Goal: Check status: Check status

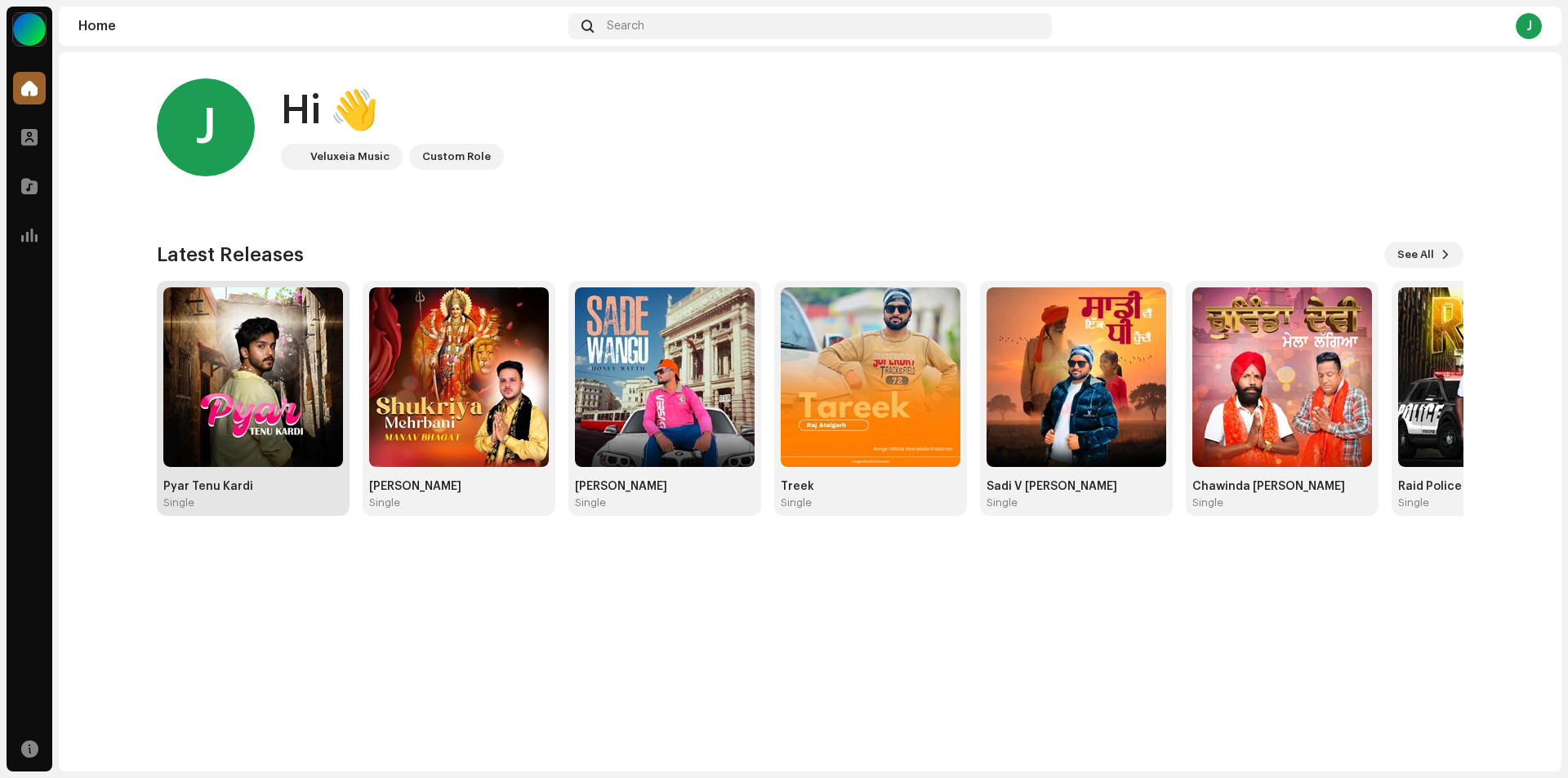
click at [278, 402] on img at bounding box center [253, 377] width 180 height 180
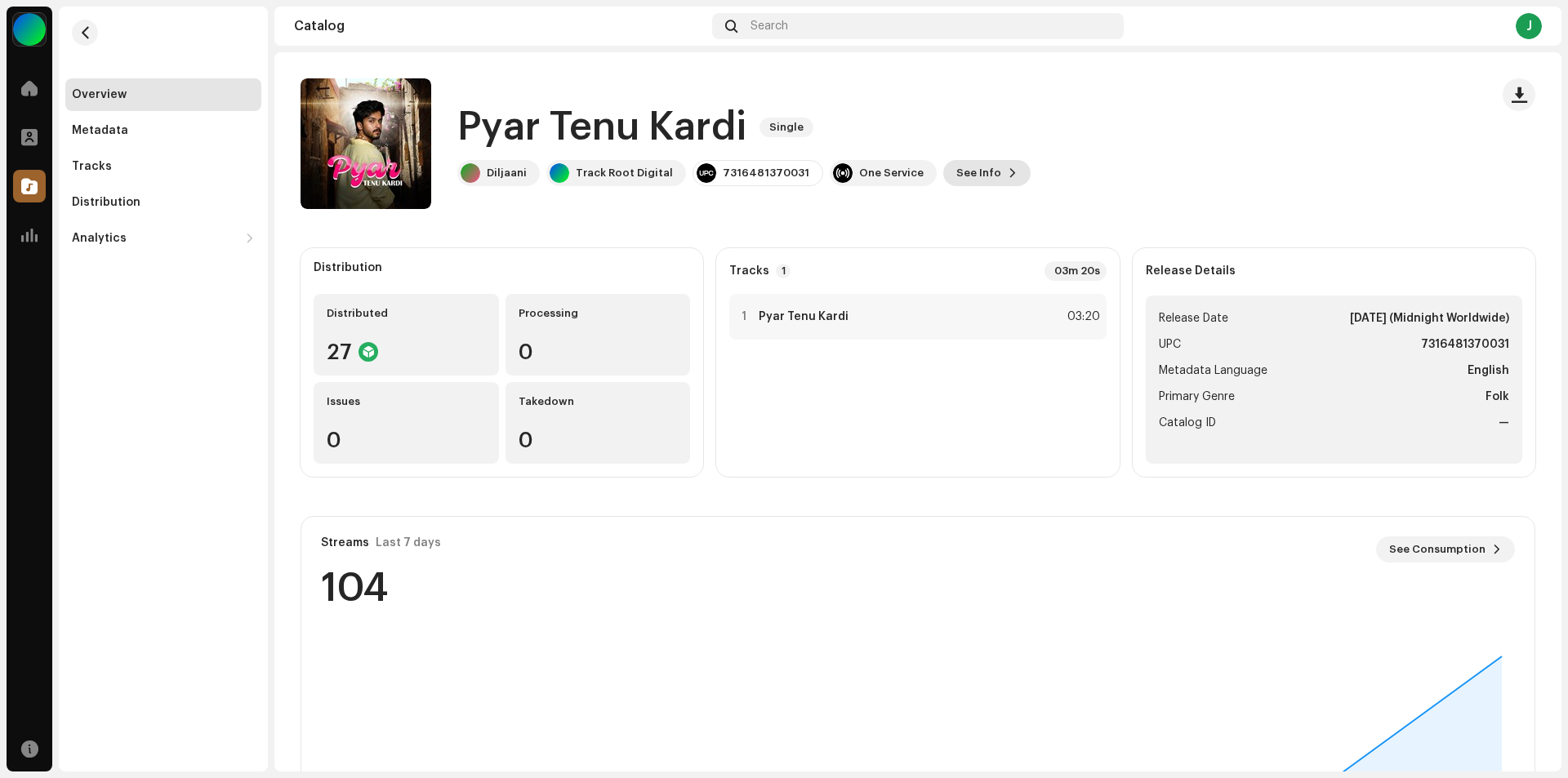
click at [959, 176] on span "See Info" at bounding box center [979, 173] width 45 height 33
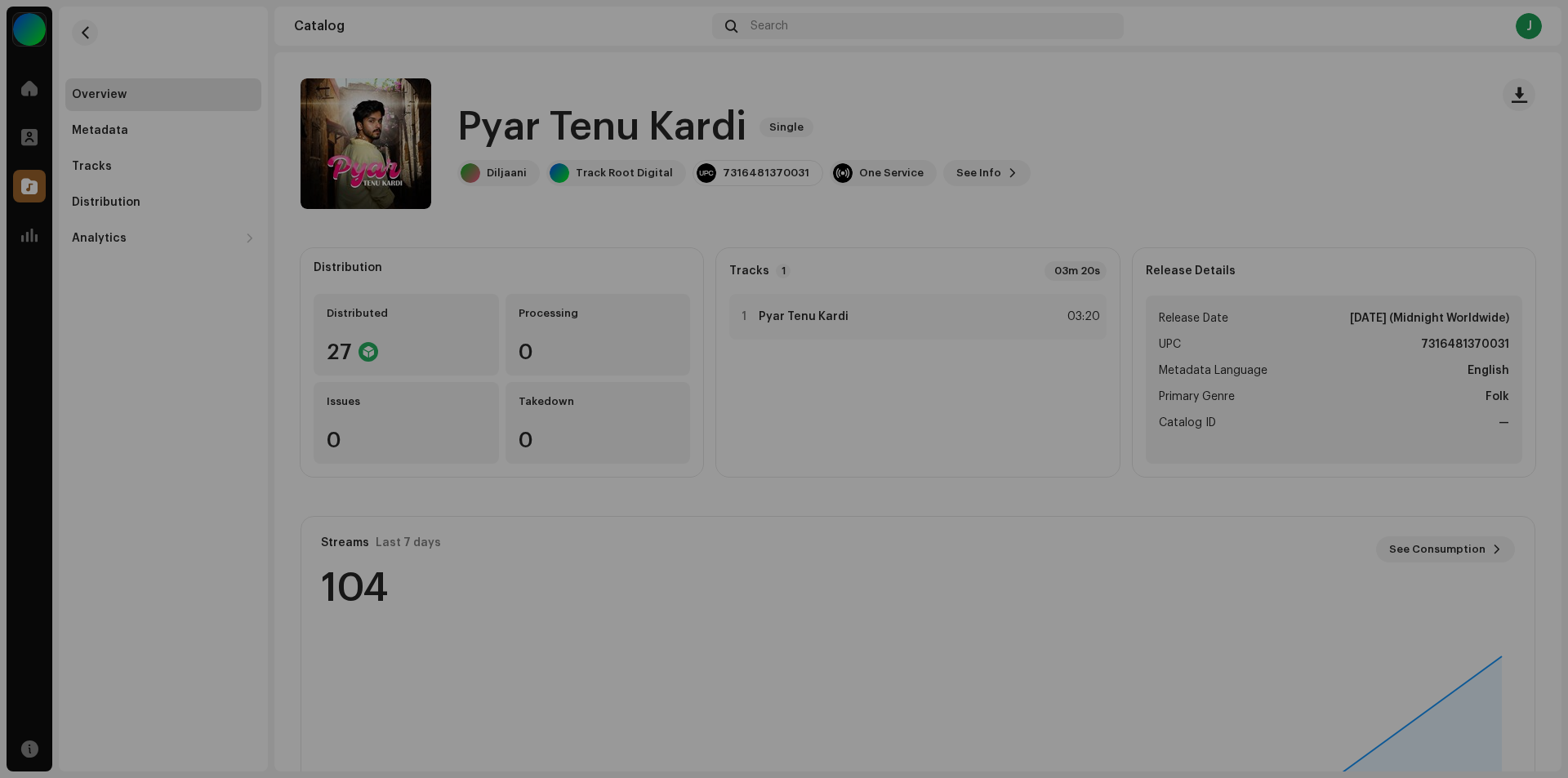
click at [1193, 616] on div "Pyar Tenu Kardi 3043196 Metadata Distribution Metadata Language English Release…" at bounding box center [784, 389] width 1568 height 778
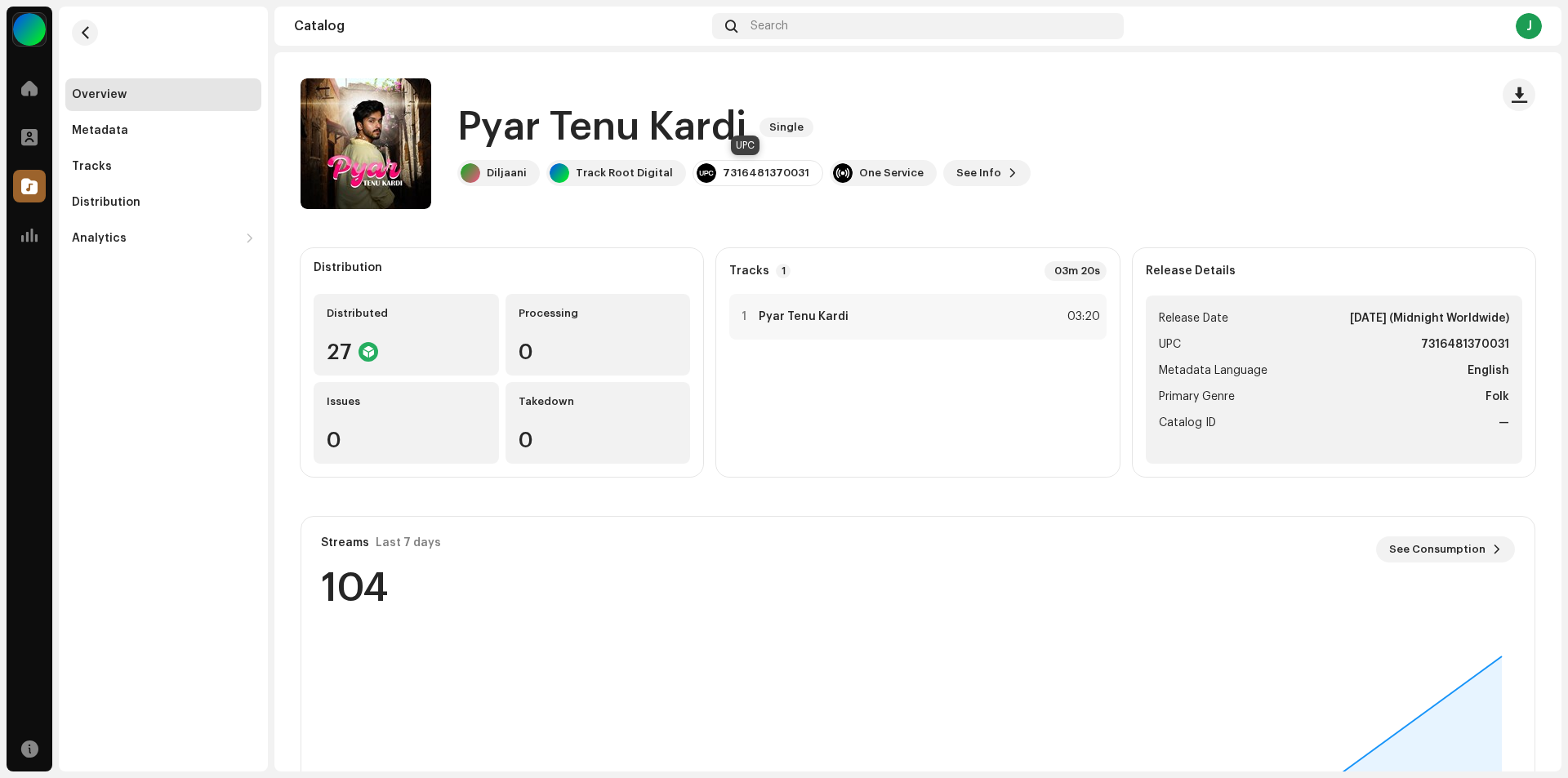
click at [741, 175] on div "7316481370031" at bounding box center [765, 173] width 86 height 13
click at [876, 176] on div "One Service" at bounding box center [891, 173] width 64 height 13
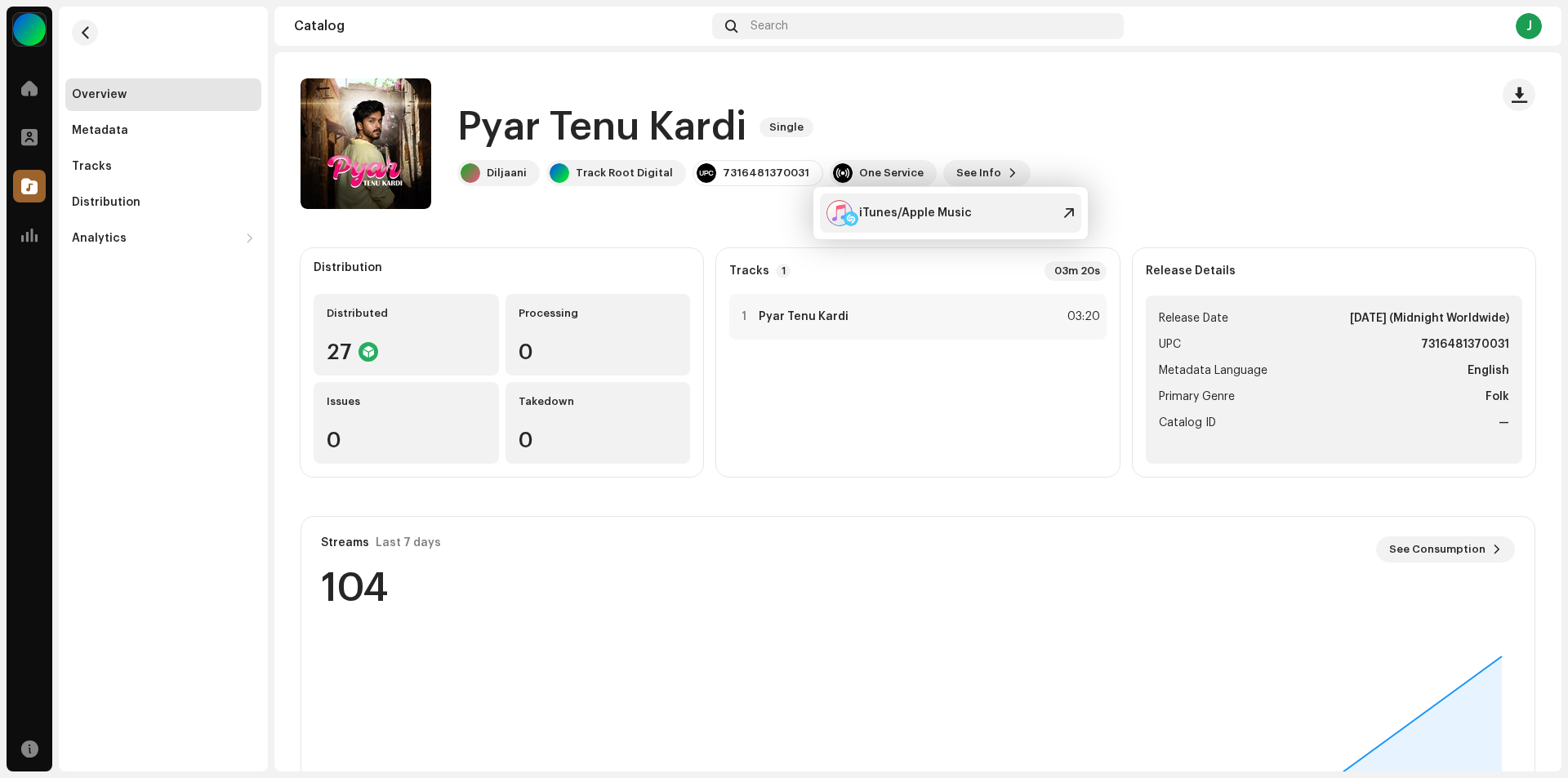
click at [939, 218] on div "iTunes/Apple Music" at bounding box center [916, 213] width 112 height 13
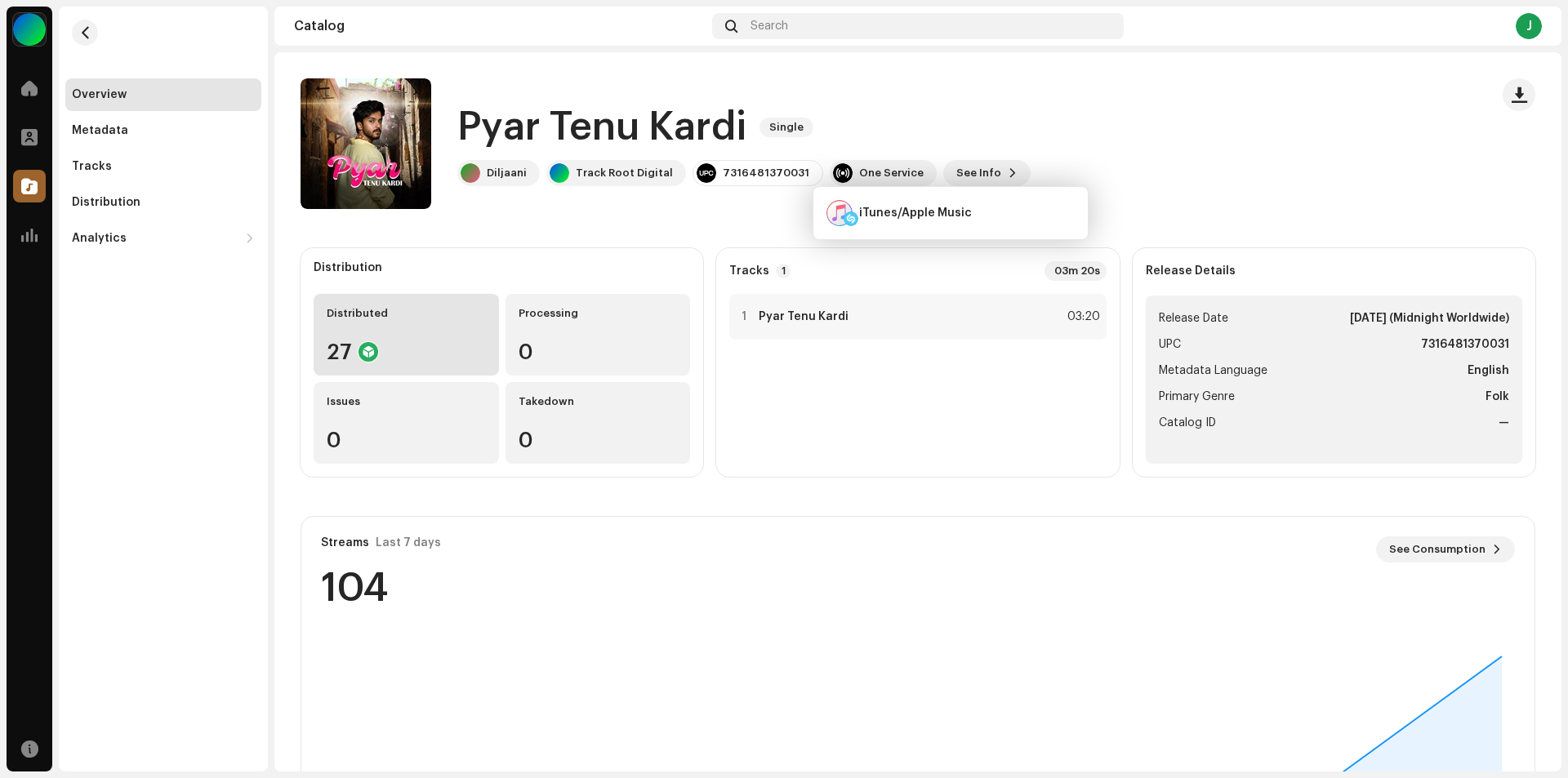
click at [416, 359] on div "27" at bounding box center [406, 351] width 160 height 21
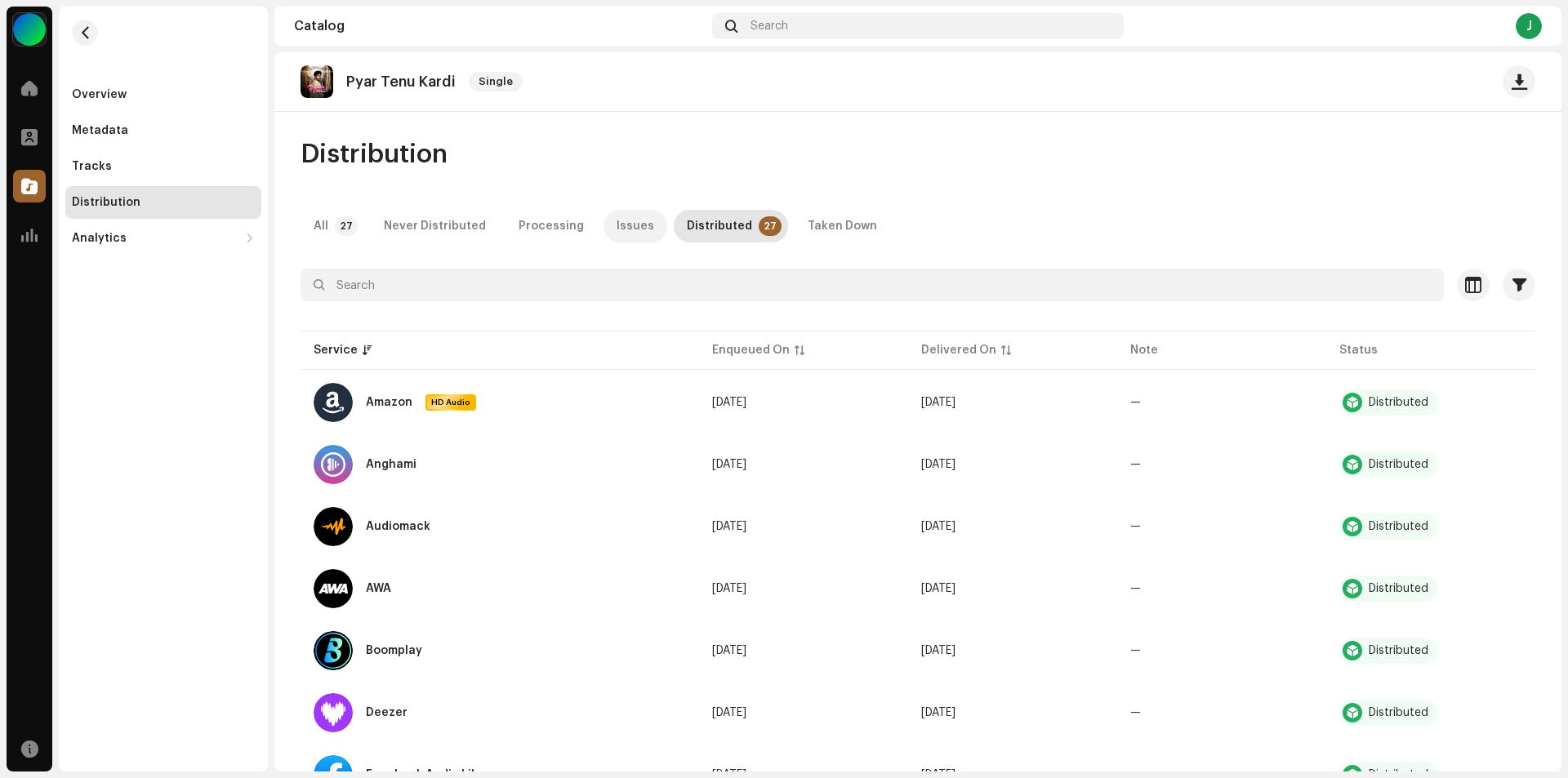
click at [627, 227] on div "Issues" at bounding box center [635, 226] width 37 height 33
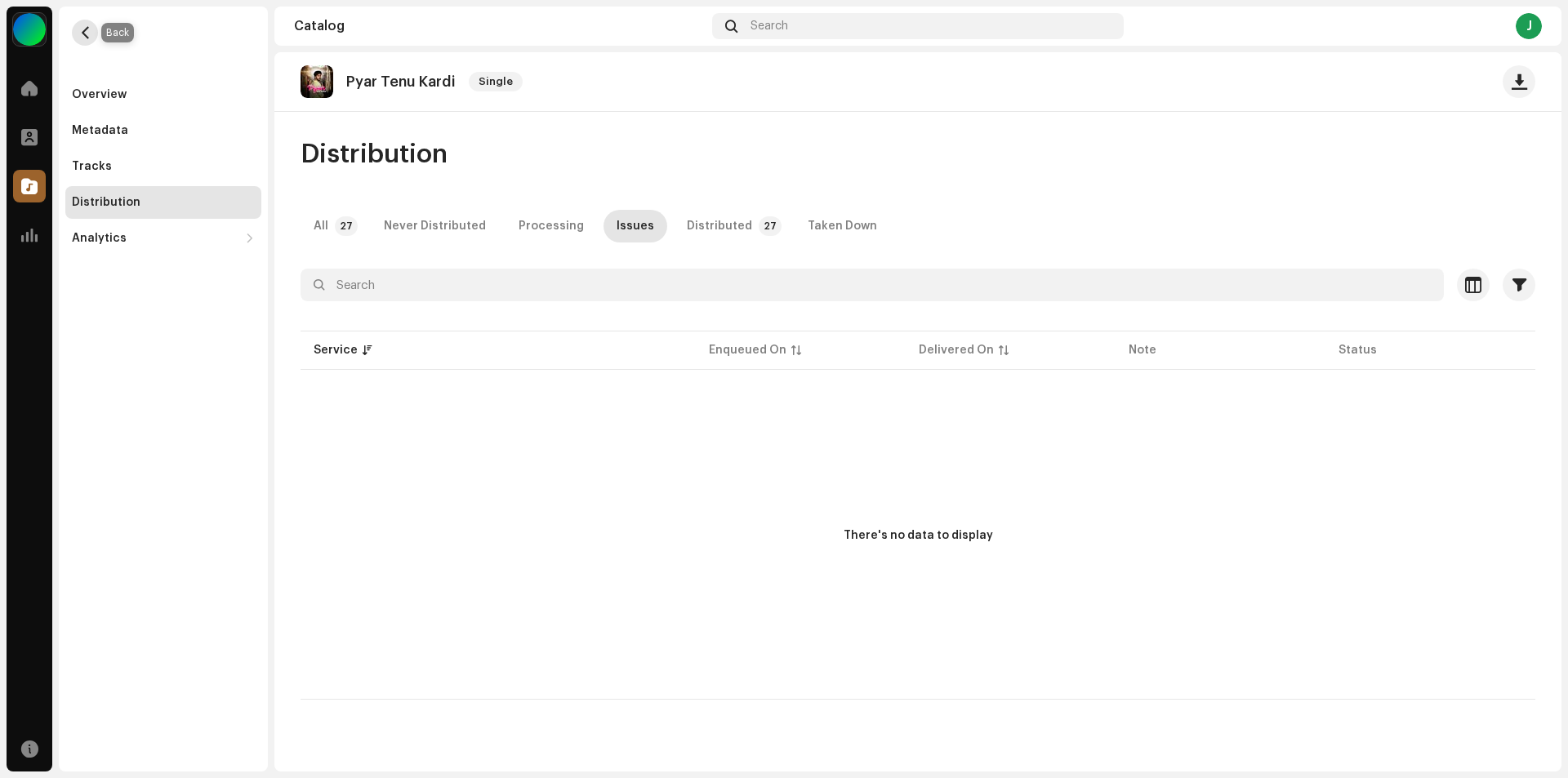
click at [90, 26] on span "button" at bounding box center [85, 33] width 13 height 13
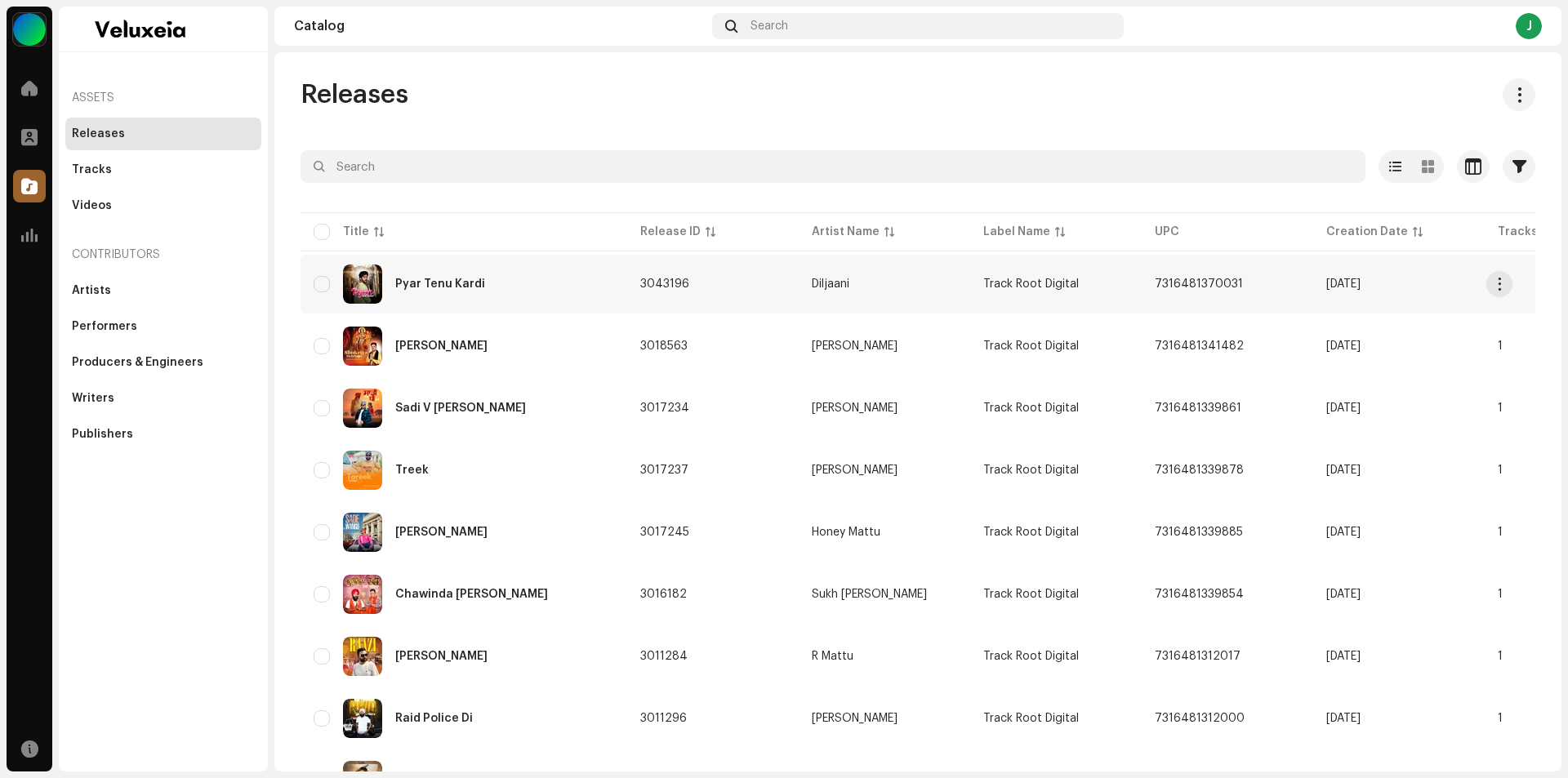
click at [497, 273] on div "Pyar Tenu Kardi" at bounding box center [463, 284] width 300 height 39
